Goal: Task Accomplishment & Management: Use online tool/utility

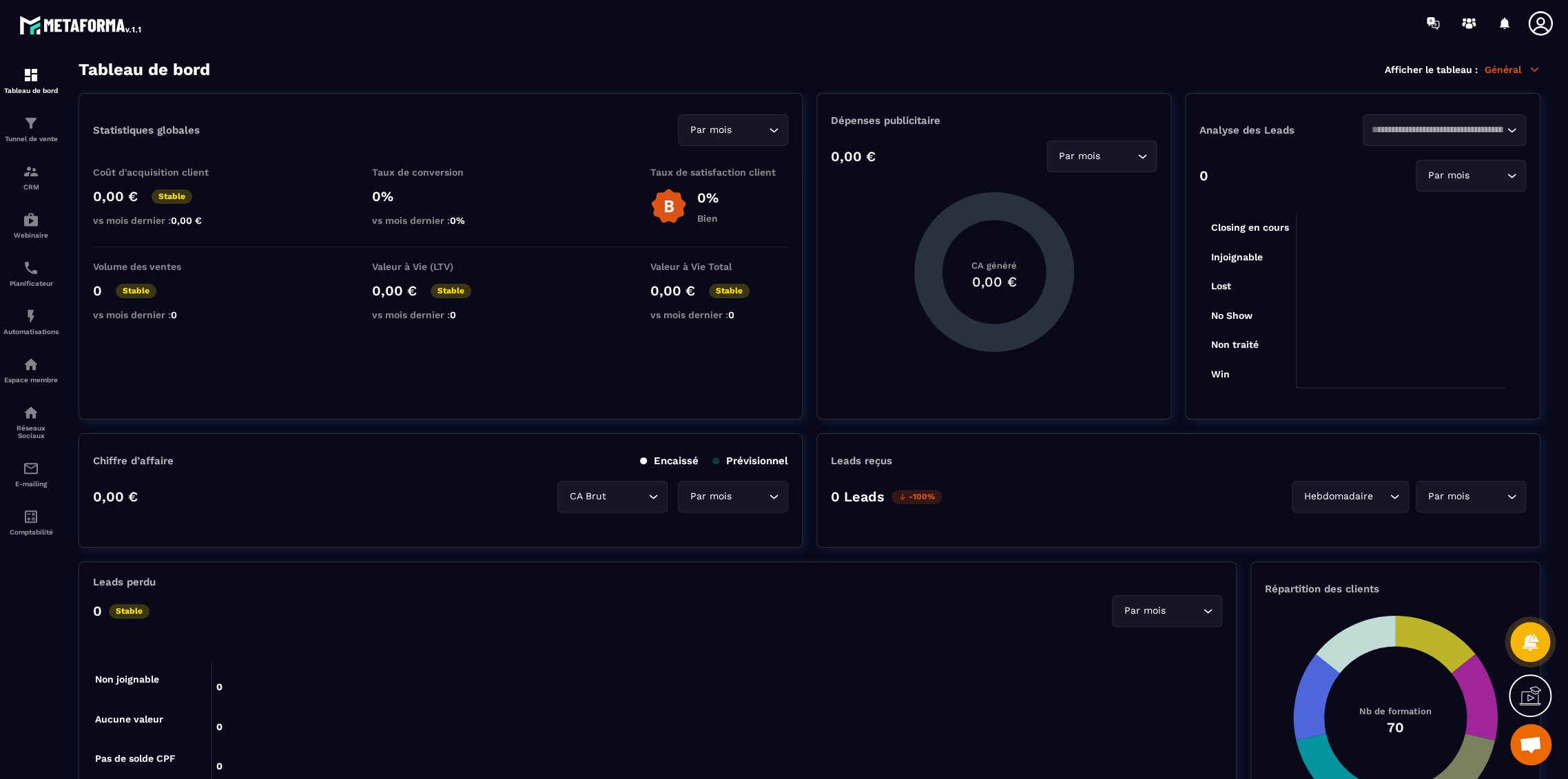
click at [1547, 22] on icon at bounding box center [1541, 23] width 28 height 28
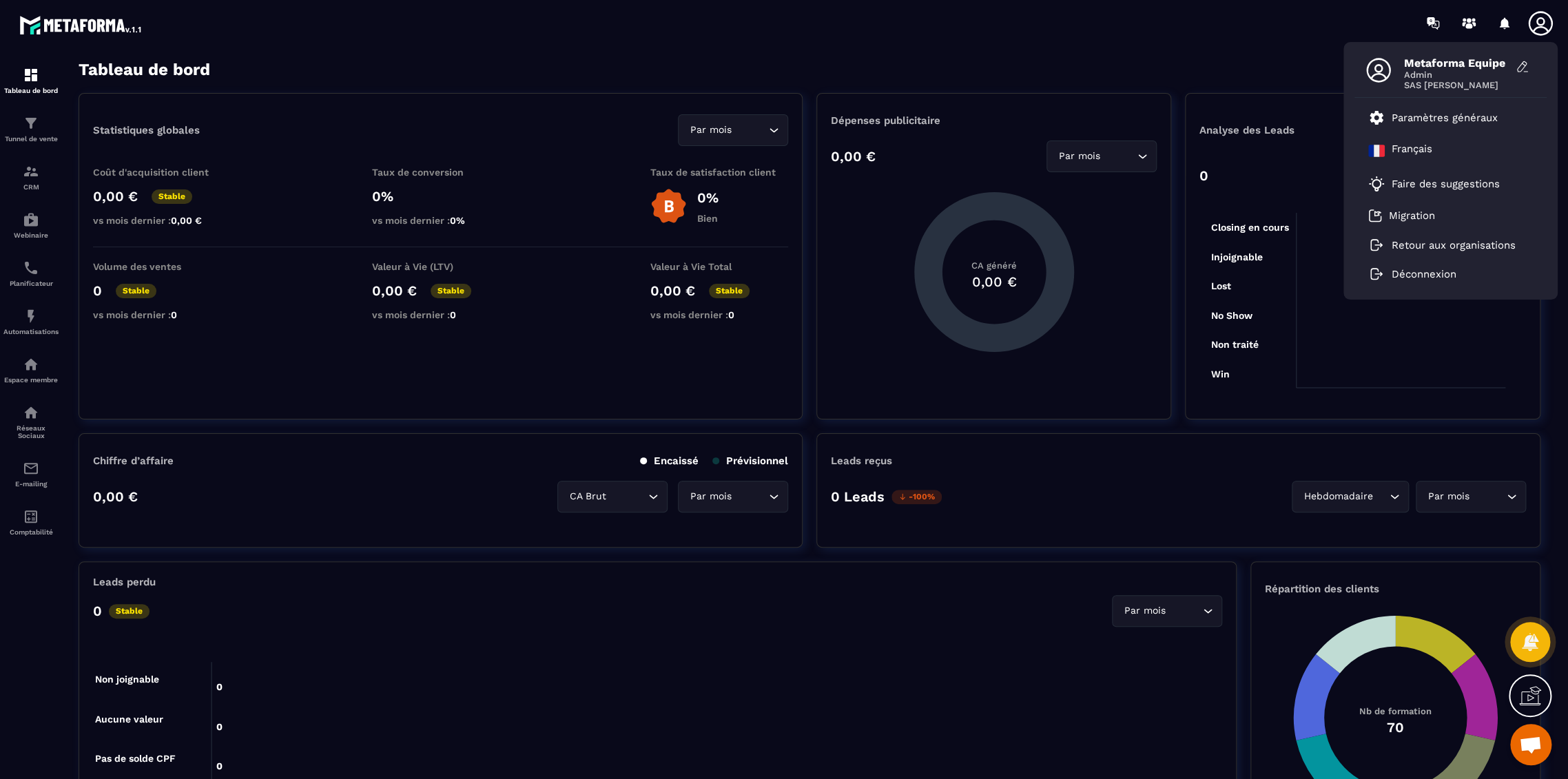
click at [783, 96] on div "Statistiques globales Par mois Loading... Coût d'acquisition client 0,00 € Stab…" at bounding box center [440, 256] width 724 height 326
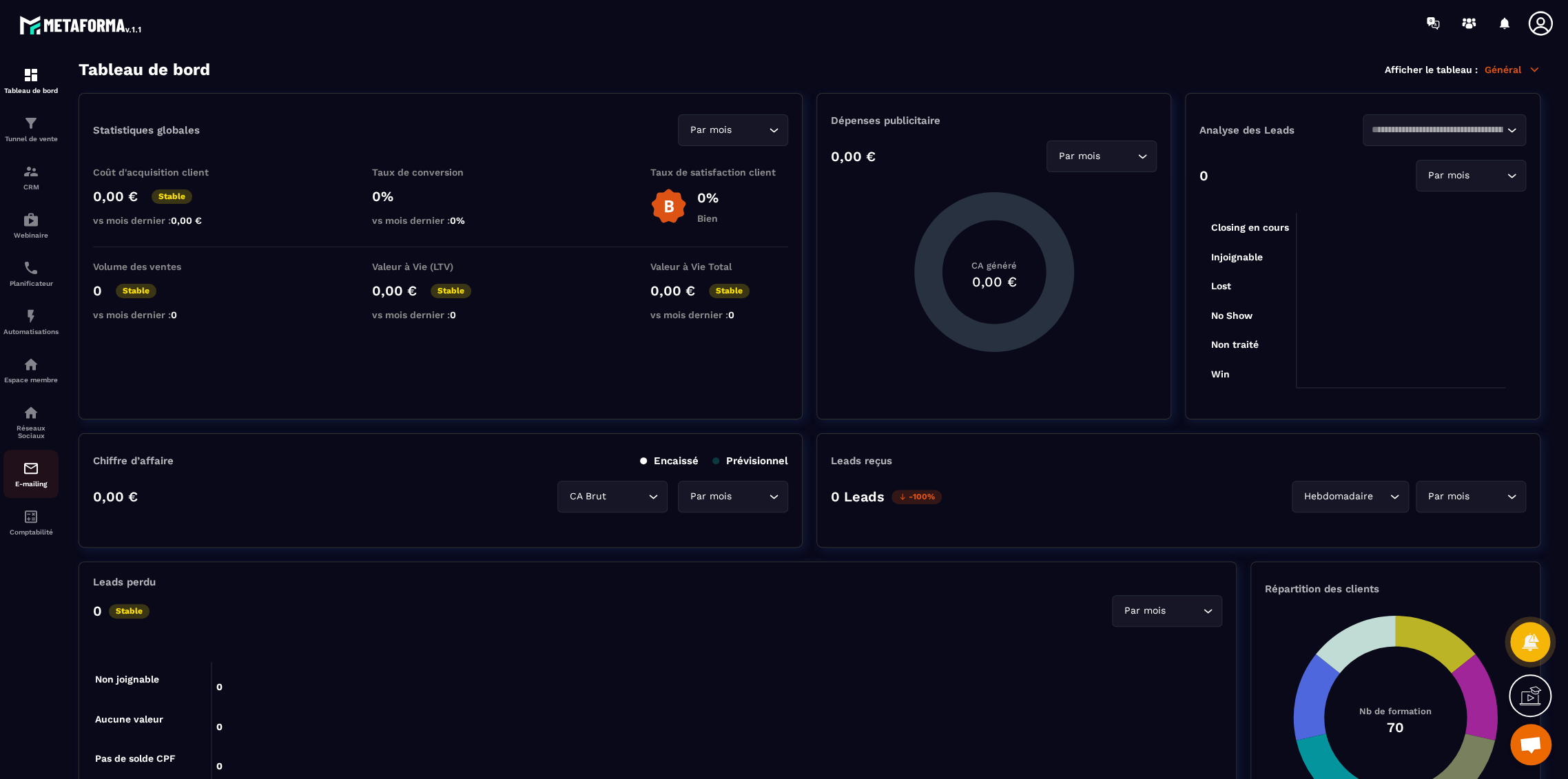
click at [20, 480] on div "E-mailing" at bounding box center [30, 474] width 55 height 28
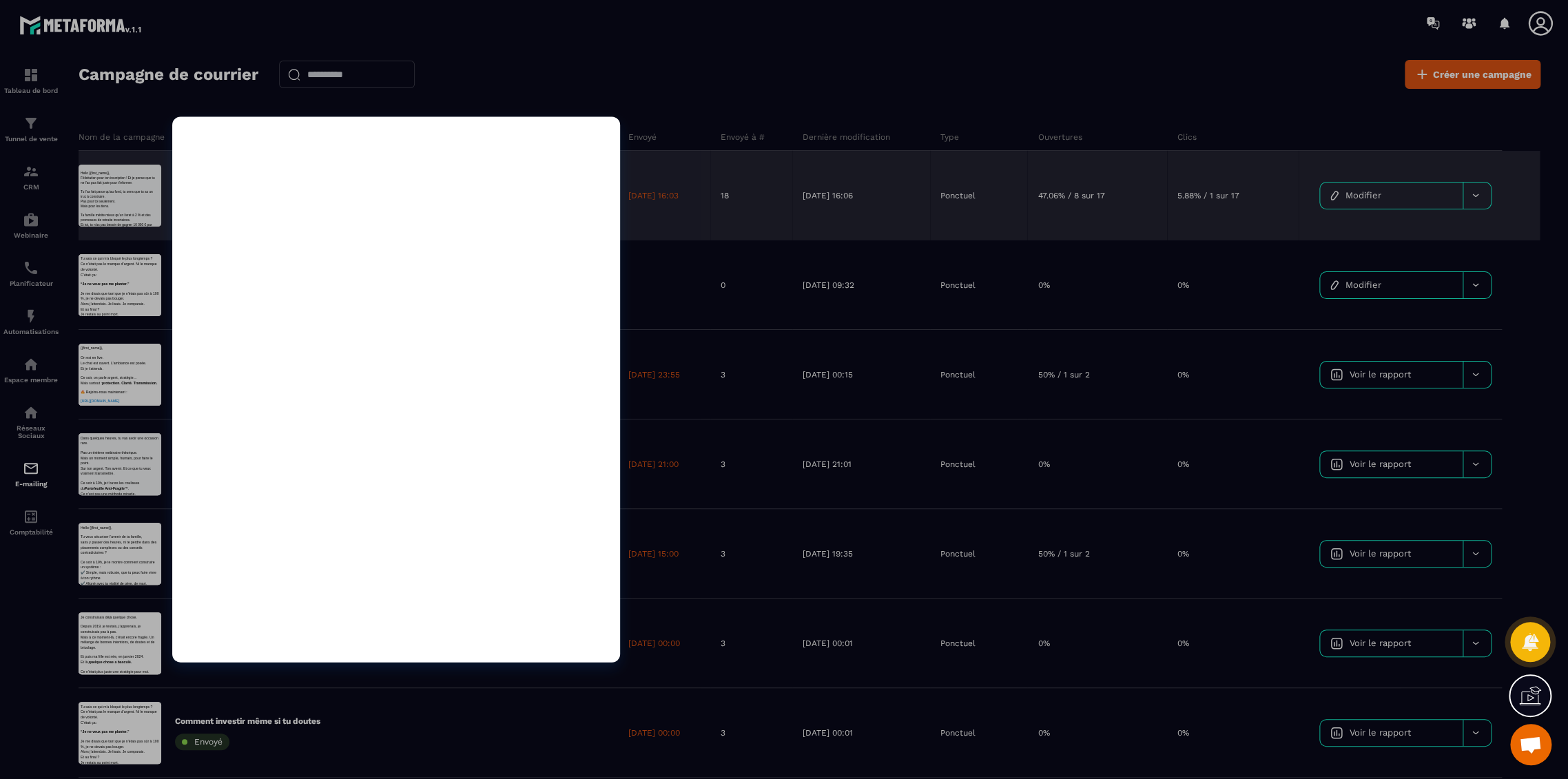
click at [629, 59] on div at bounding box center [784, 389] width 1568 height 779
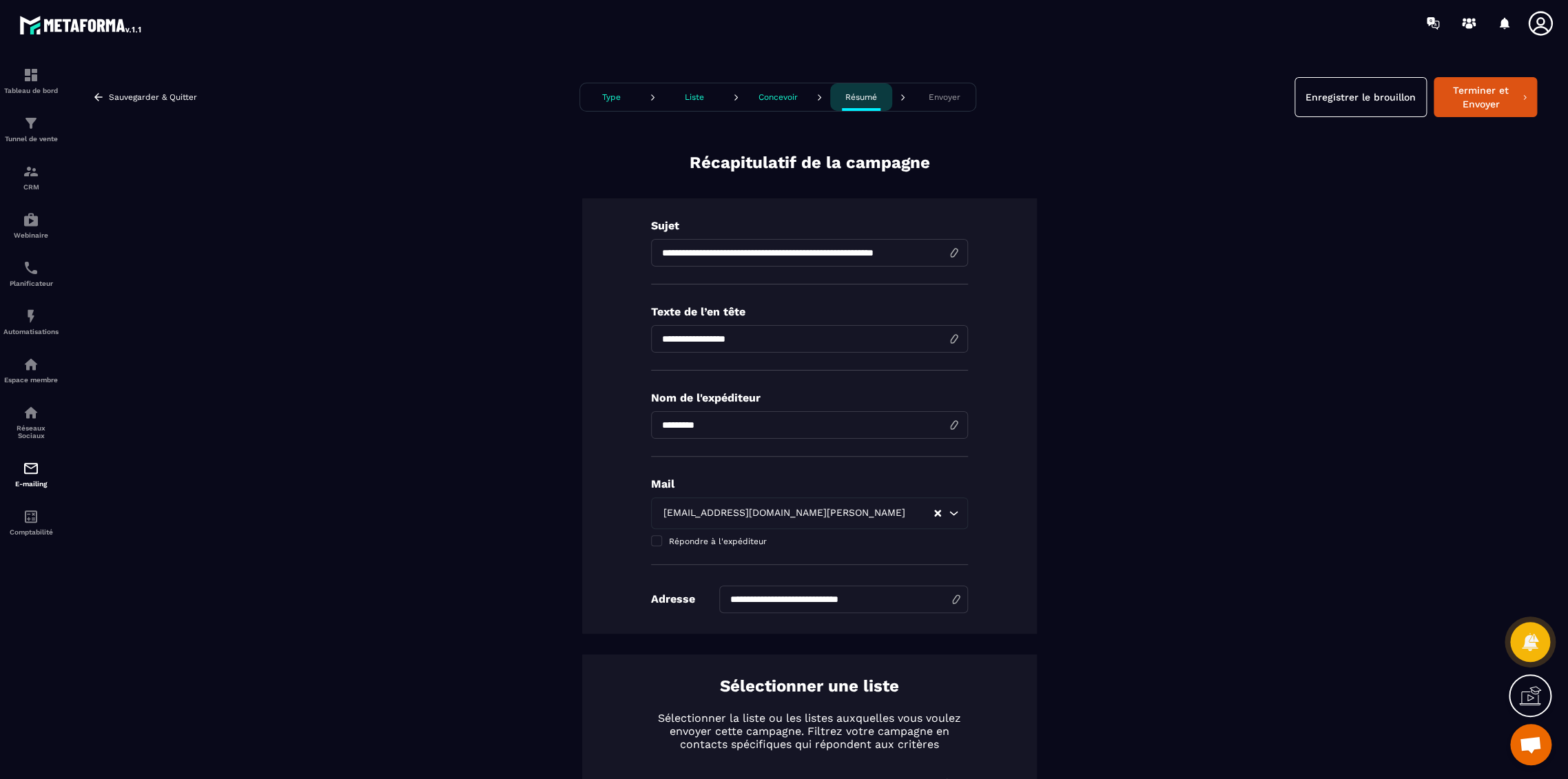
click at [801, 254] on input "**********" at bounding box center [810, 253] width 317 height 28
click at [26, 483] on p "E-mailing" at bounding box center [30, 484] width 55 height 8
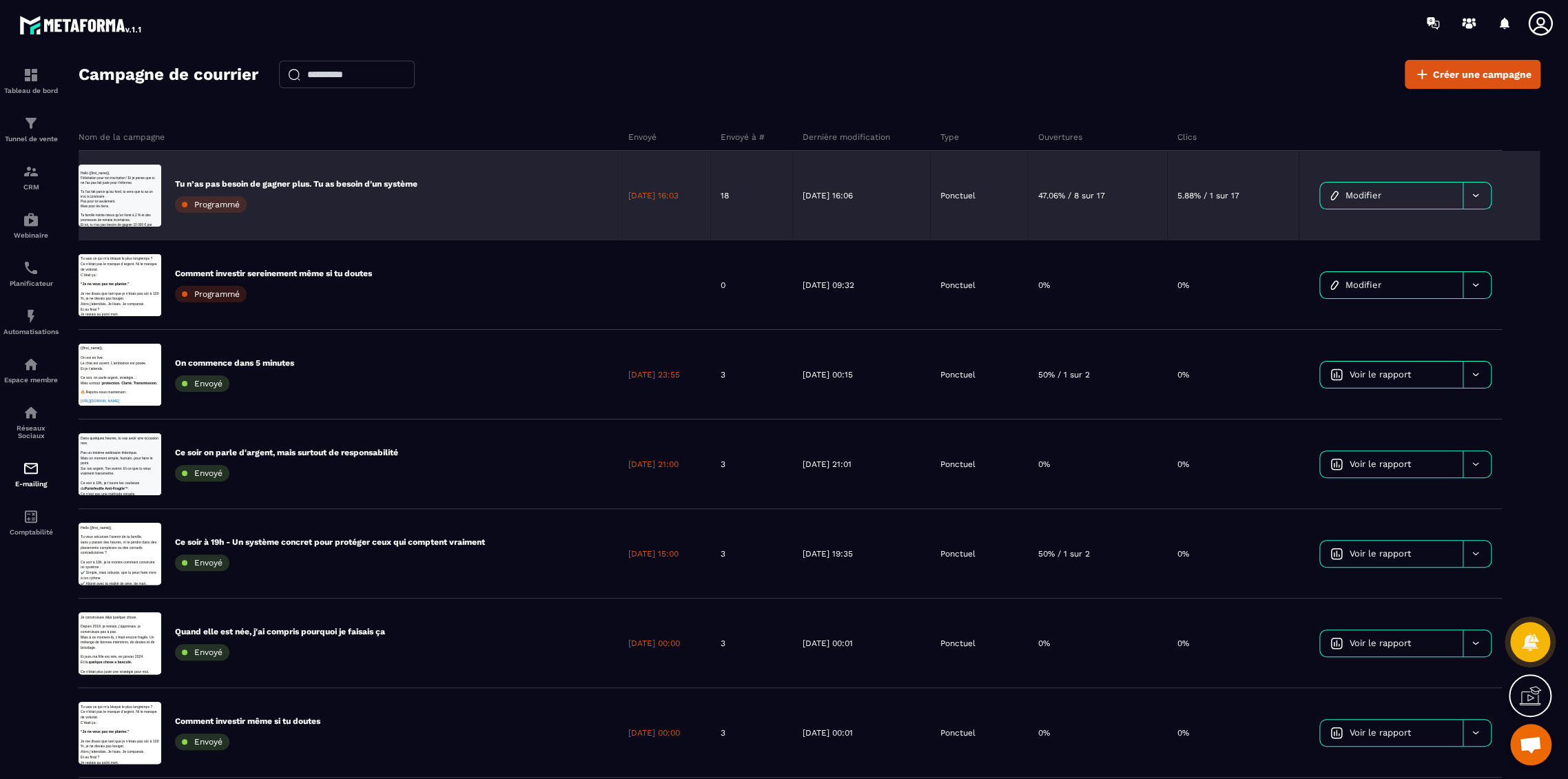
click at [396, 183] on p "Tu n’as pas besoin de gagner plus. Tu as besoin d'un système" at bounding box center [296, 184] width 243 height 11
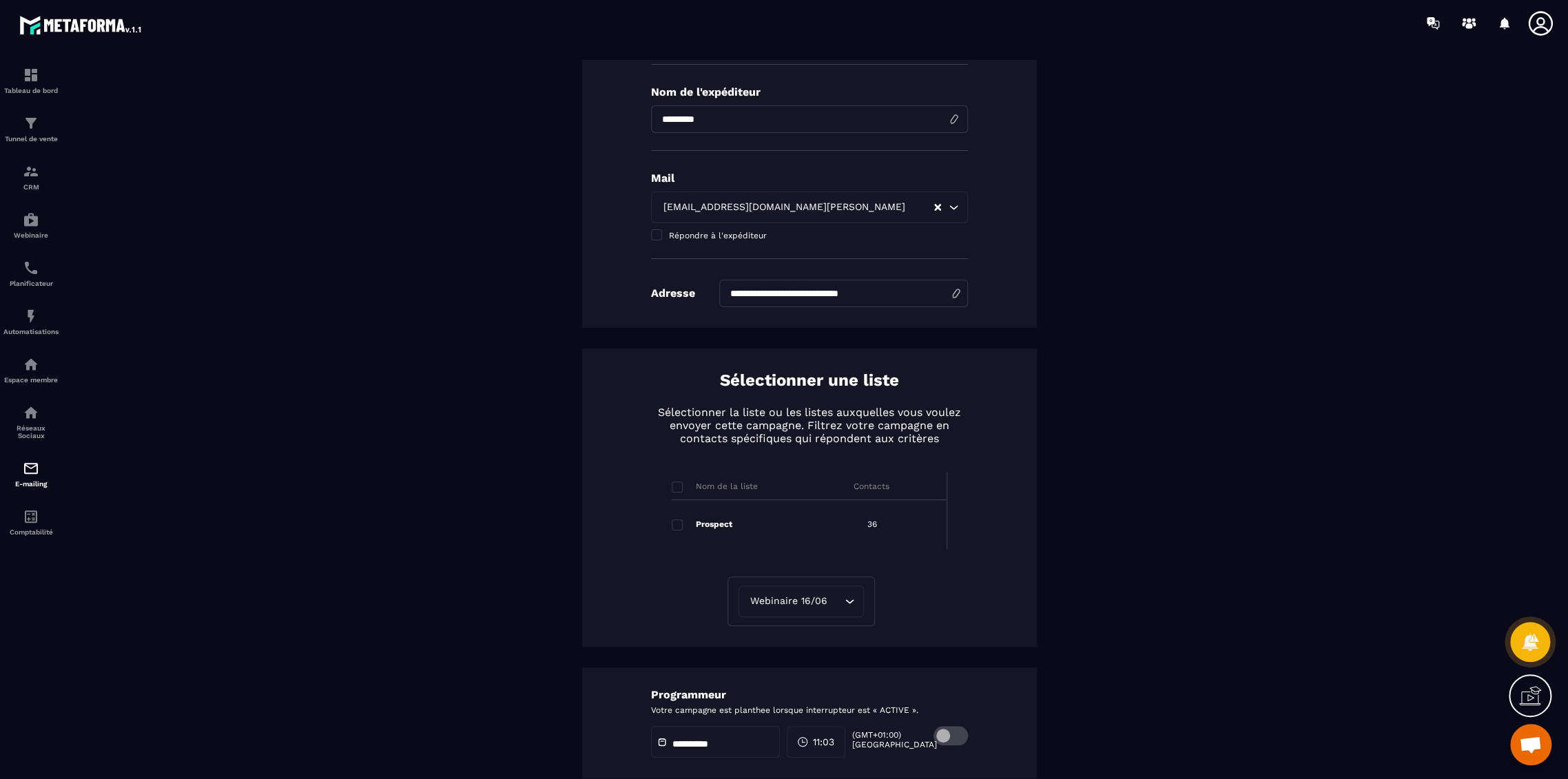
scroll to position [477, 0]
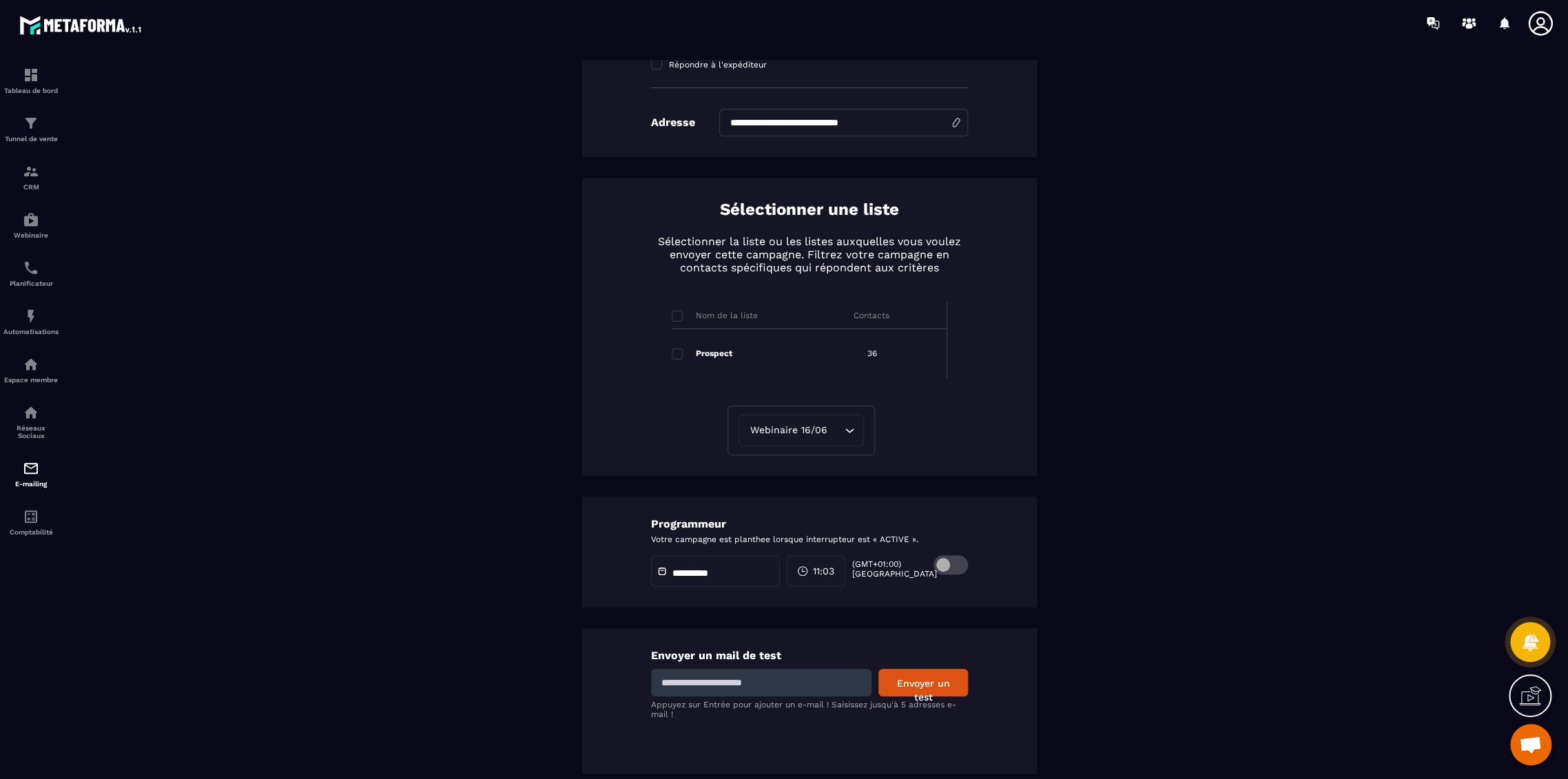
click at [737, 688] on input at bounding box center [762, 683] width 220 height 28
type input "**********"
click at [924, 684] on button "Envoyer un test" at bounding box center [923, 683] width 89 height 28
click at [33, 473] on img at bounding box center [30, 467] width 16 height 16
